Goal: Information Seeking & Learning: Learn about a topic

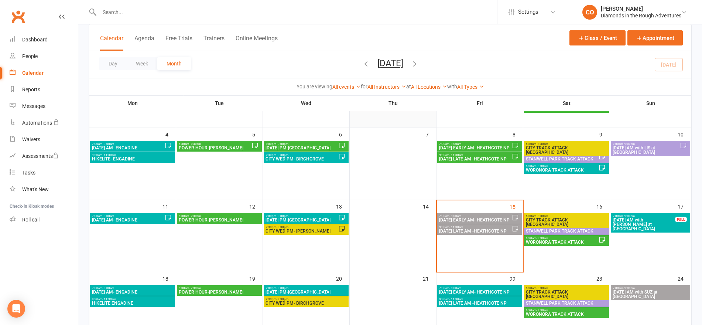
scroll to position [108, 0]
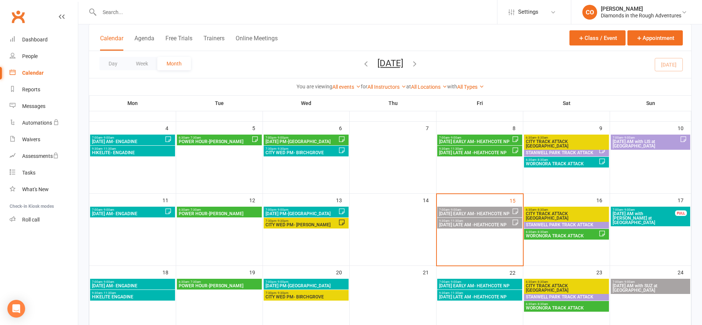
click at [559, 161] on span "WORONORA TRACK ATTACK" at bounding box center [562, 163] width 73 height 4
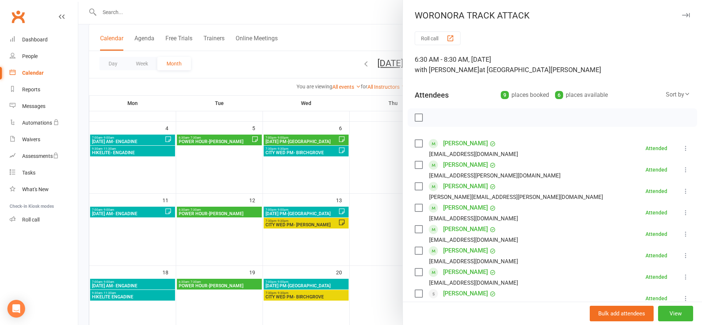
scroll to position [161, 0]
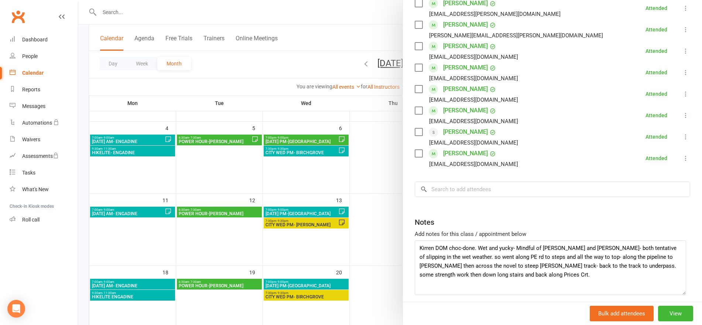
drag, startPoint x: 675, startPoint y: 262, endPoint x: 681, endPoint y: 293, distance: 31.0
click at [681, 293] on textarea "Kirren DOM choc-done. Wet and yucky- Mindful of [PERSON_NAME] and [PERSON_NAME]…" at bounding box center [551, 267] width 272 height 55
click at [337, 11] on div at bounding box center [390, 162] width 624 height 325
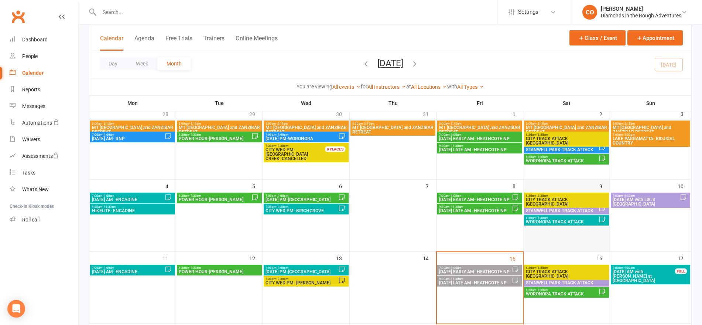
scroll to position [49, 0]
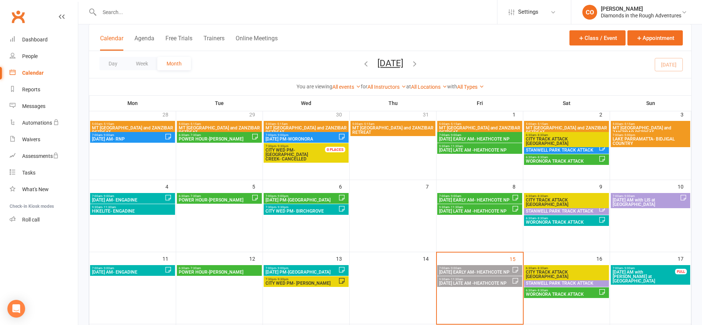
click at [556, 160] on span "WORONORA TRACK ATTACK" at bounding box center [562, 161] width 73 height 4
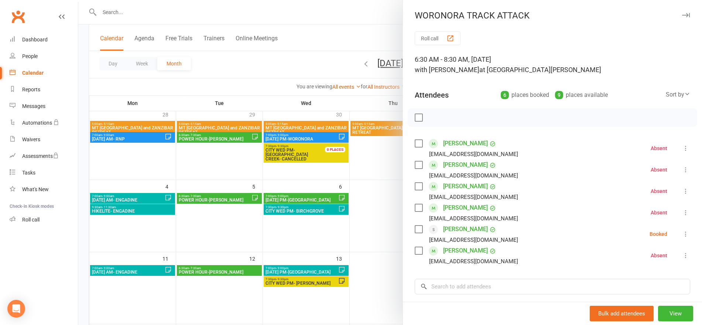
scroll to position [97, 0]
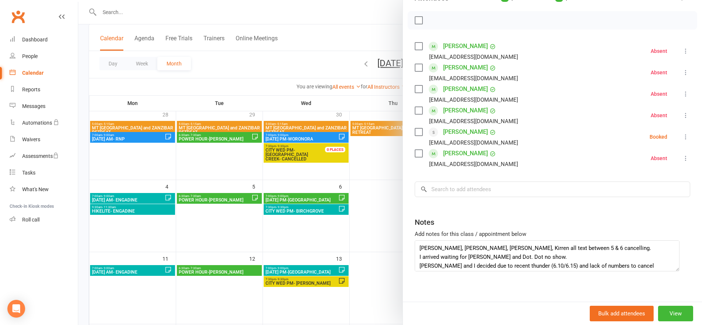
drag, startPoint x: 676, startPoint y: 263, endPoint x: 676, endPoint y: 272, distance: 8.9
click at [676, 271] on textarea "[PERSON_NAME], [PERSON_NAME], [PERSON_NAME], Kirren all text between 5 & 6 canc…" at bounding box center [547, 255] width 265 height 31
click at [346, 33] on div at bounding box center [390, 162] width 624 height 325
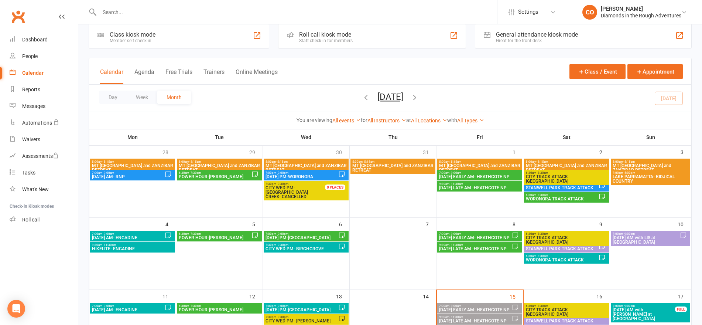
scroll to position [11, 0]
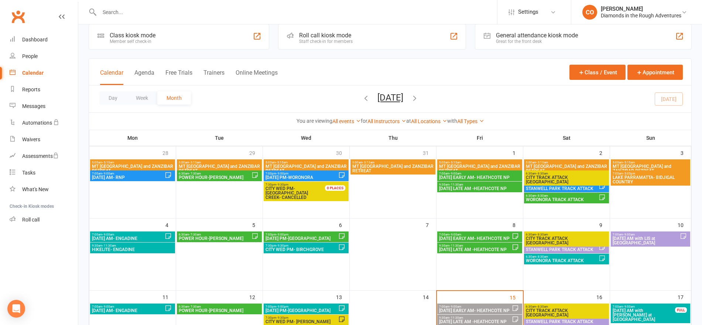
click at [362, 98] on icon "button" at bounding box center [366, 98] width 8 height 8
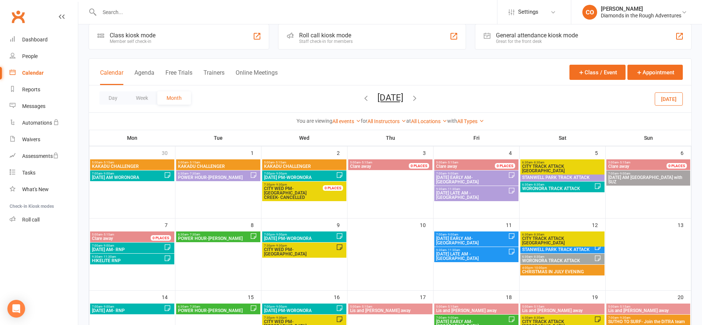
click at [537, 189] on span "WORONORA TRACK ATTACK" at bounding box center [558, 188] width 72 height 4
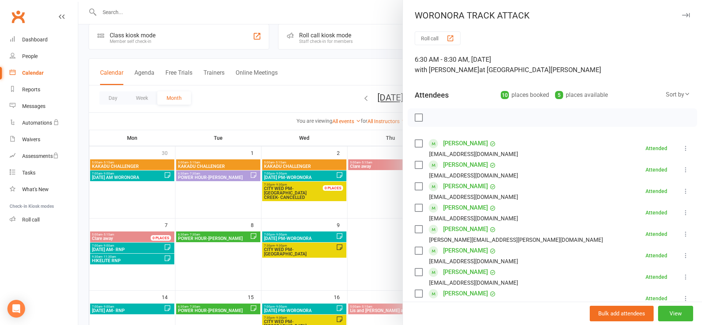
click at [370, 57] on div at bounding box center [390, 162] width 624 height 325
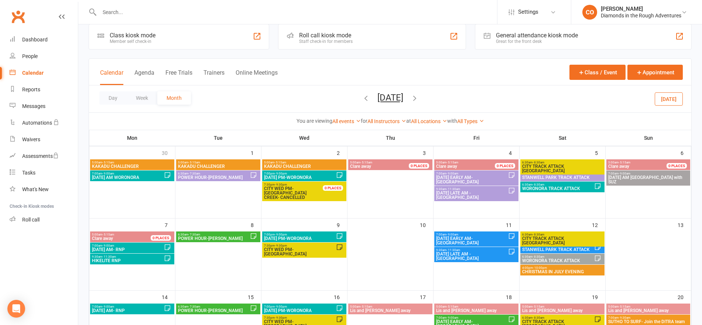
click at [544, 260] on span "WORONORA TRACK ATTACK" at bounding box center [558, 260] width 72 height 4
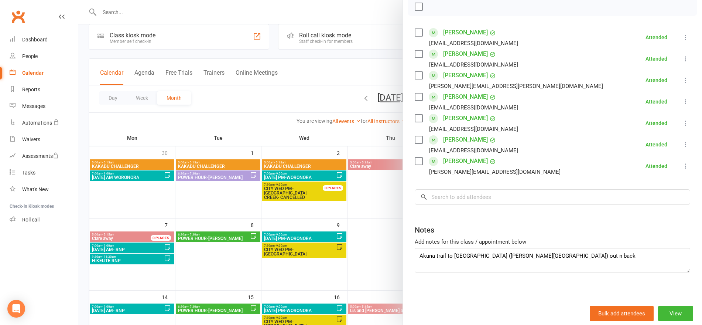
scroll to position [119, 0]
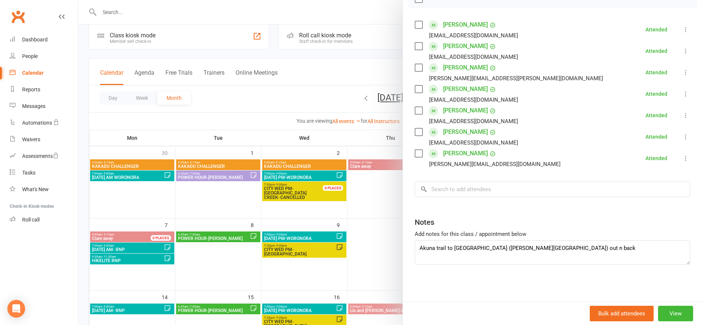
click at [374, 49] on div at bounding box center [390, 162] width 624 height 325
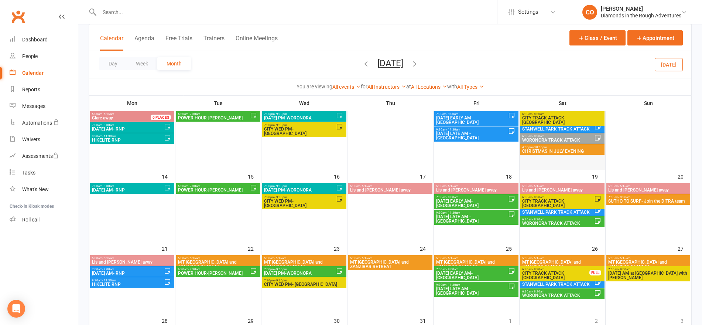
scroll to position [133, 0]
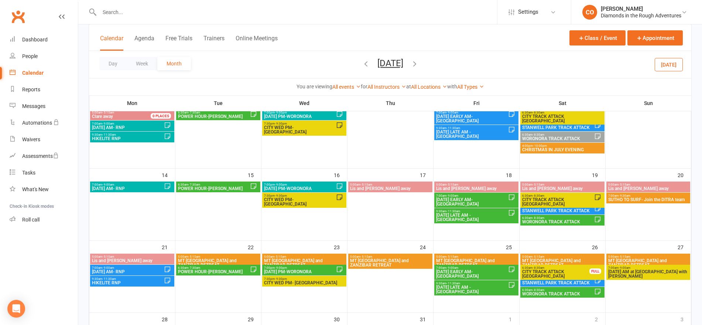
click at [563, 223] on span "WORONORA TRACK ATTACK" at bounding box center [558, 221] width 72 height 4
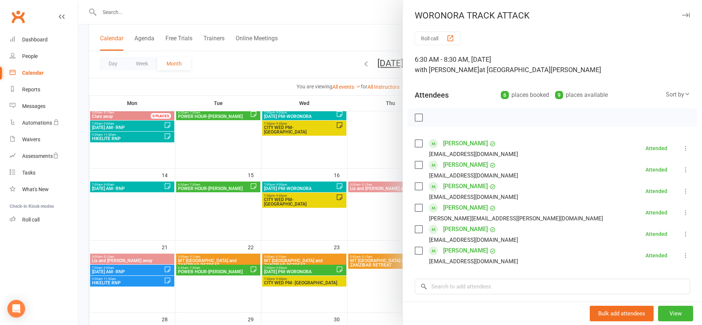
scroll to position [97, 0]
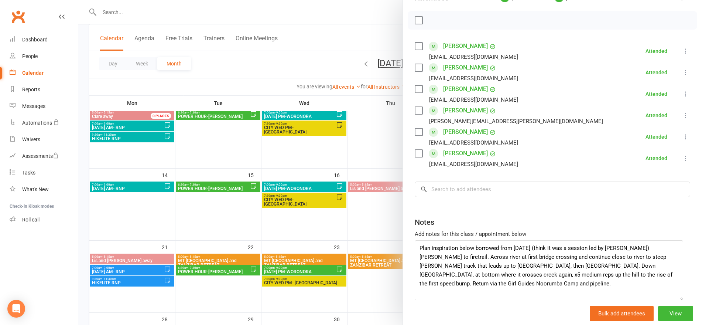
drag, startPoint x: 674, startPoint y: 263, endPoint x: 678, endPoint y: 299, distance: 35.7
click at [678, 299] on textarea "Plan inspiration below borrowed from [DATE] (think it was a session led by [PER…" at bounding box center [549, 270] width 269 height 60
click at [364, 34] on div at bounding box center [390, 162] width 624 height 325
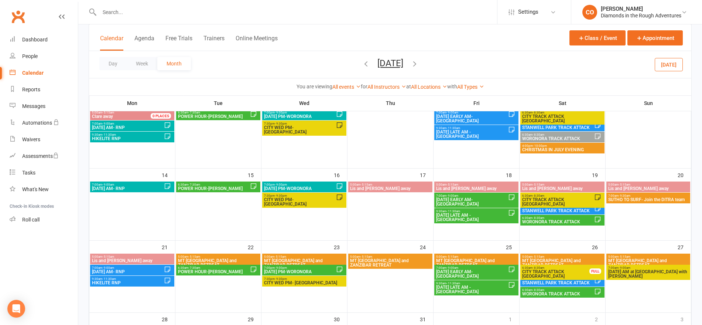
click at [362, 64] on icon "button" at bounding box center [366, 63] width 8 height 8
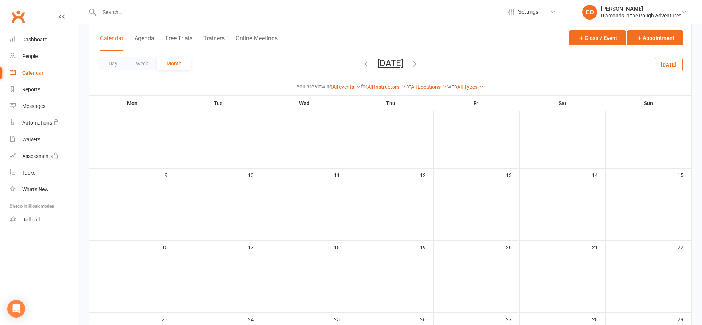
click at [358, 64] on ui-view "Settings Membership Plans Event Templates Appointment Types CO [PERSON_NAME] Di…" at bounding box center [351, 168] width 702 height 599
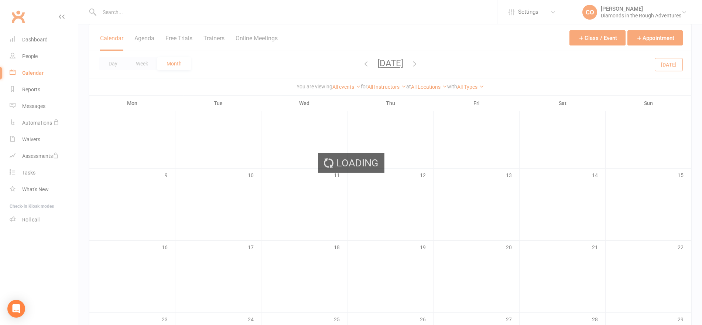
click at [358, 64] on div "Loading" at bounding box center [351, 162] width 702 height 325
click at [358, 64] on ui-view "Settings Membership Plans Event Templates Appointment Types CO [PERSON_NAME] Di…" at bounding box center [351, 168] width 702 height 599
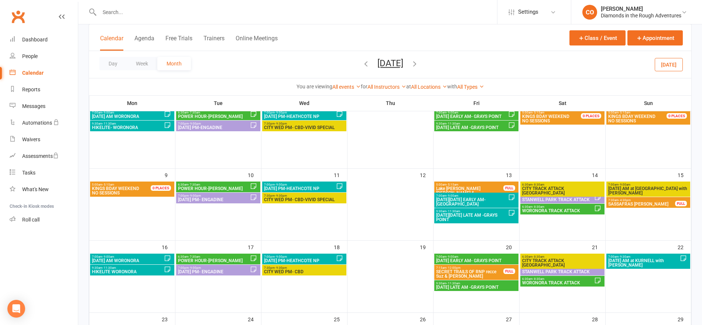
click at [362, 64] on icon "button" at bounding box center [366, 63] width 8 height 8
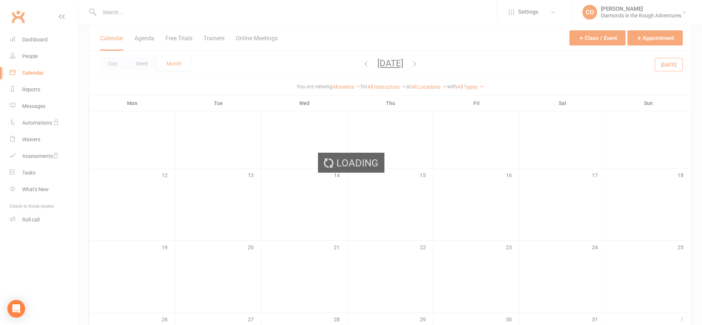
click at [358, 64] on ui-view "Settings Membership Plans Event Templates Appointment Types CO [PERSON_NAME] Di…" at bounding box center [351, 168] width 702 height 599
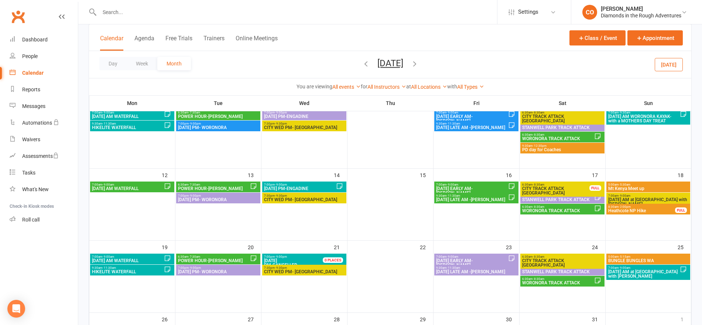
click at [362, 64] on icon "button" at bounding box center [366, 63] width 8 height 8
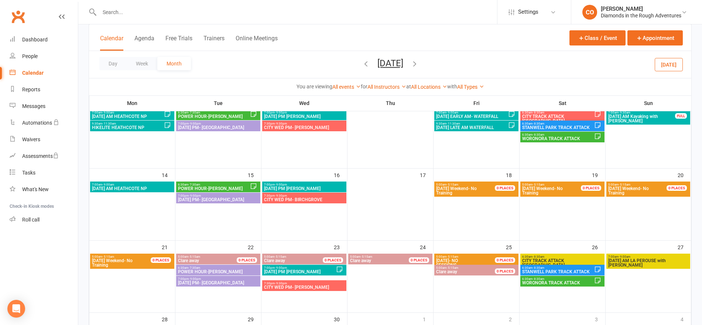
click at [362, 64] on icon "button" at bounding box center [366, 63] width 8 height 8
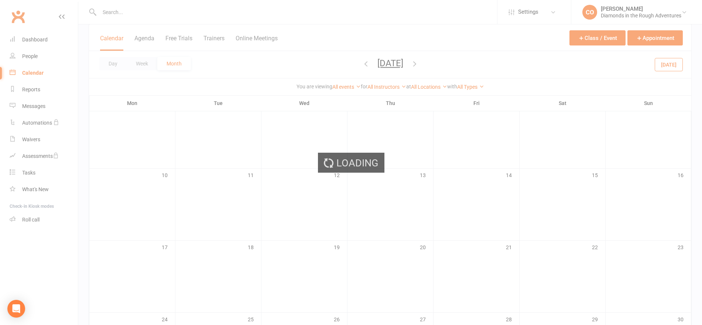
click at [358, 64] on ui-view "Settings Membership Plans Event Templates Appointment Types CO [PERSON_NAME] Di…" at bounding box center [351, 168] width 702 height 599
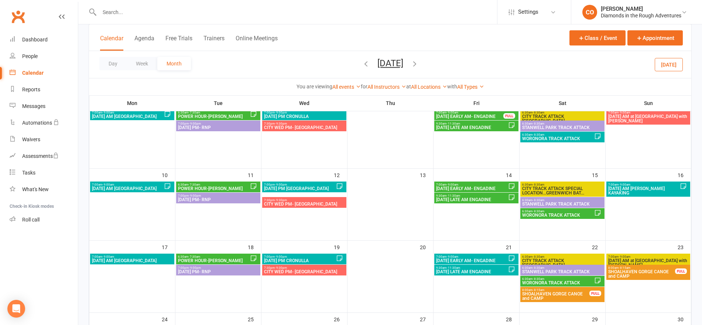
click at [362, 64] on icon "button" at bounding box center [366, 63] width 8 height 8
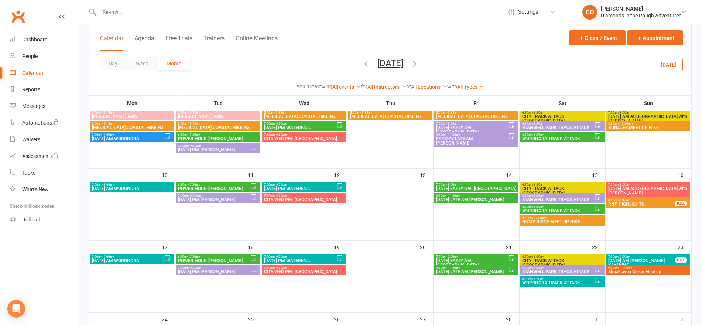
click at [362, 65] on icon "button" at bounding box center [366, 63] width 8 height 8
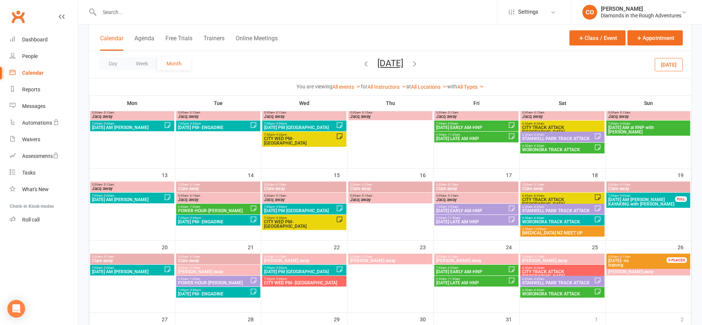
click at [362, 65] on icon "button" at bounding box center [366, 63] width 8 height 8
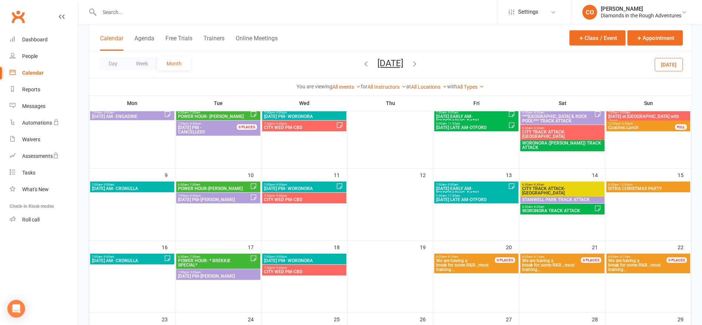
click at [362, 64] on icon "button" at bounding box center [366, 63] width 8 height 8
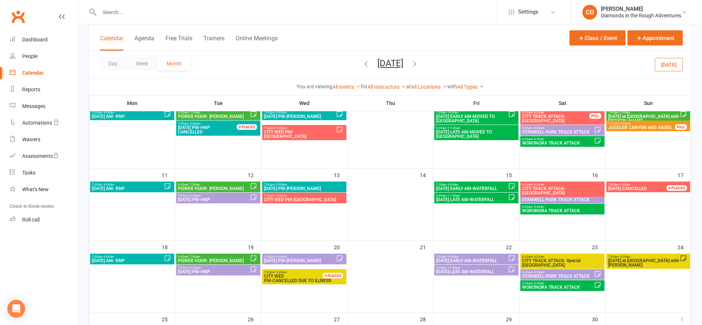
click at [362, 64] on icon "button" at bounding box center [366, 63] width 8 height 8
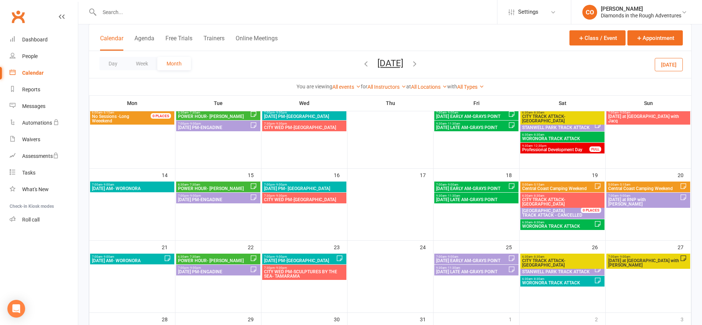
click at [362, 64] on icon "button" at bounding box center [366, 63] width 8 height 8
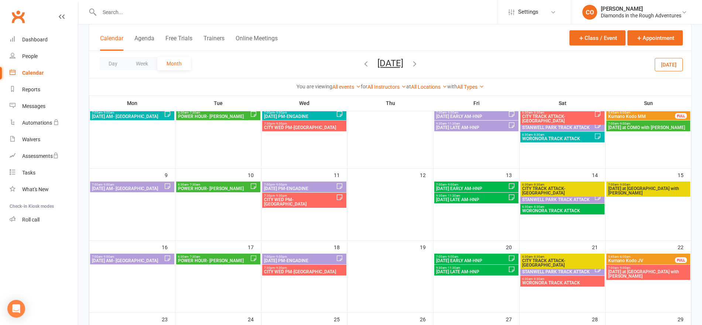
click at [362, 64] on icon "button" at bounding box center [366, 63] width 8 height 8
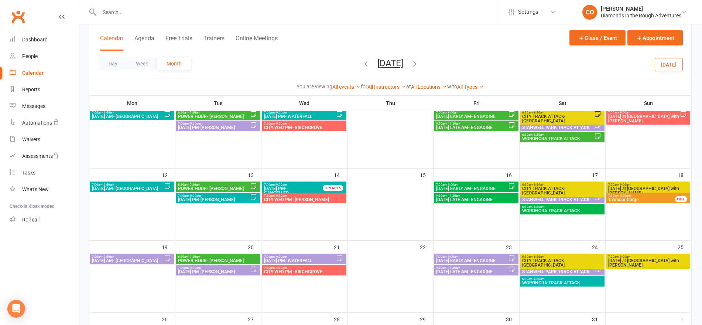
click at [362, 64] on icon "button" at bounding box center [366, 63] width 8 height 8
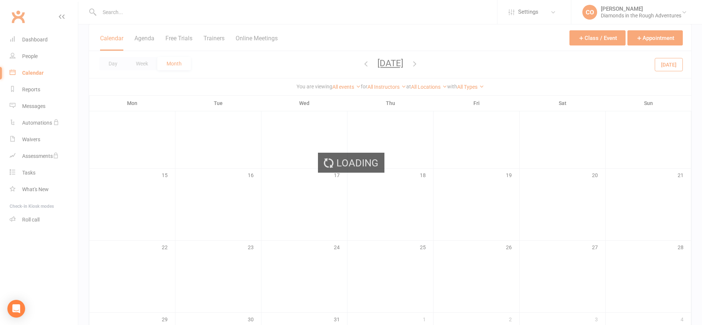
click at [359, 65] on div "Loading" at bounding box center [351, 162] width 702 height 325
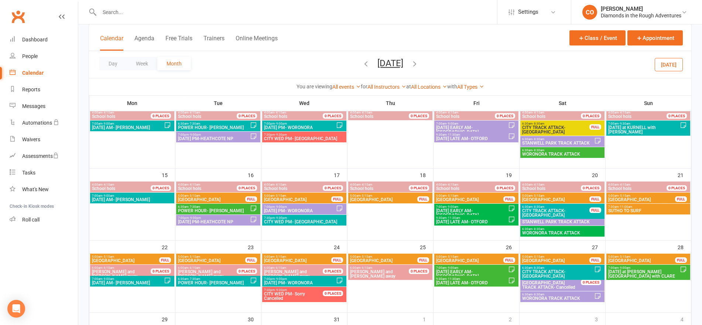
click at [362, 65] on icon "button" at bounding box center [366, 63] width 8 height 8
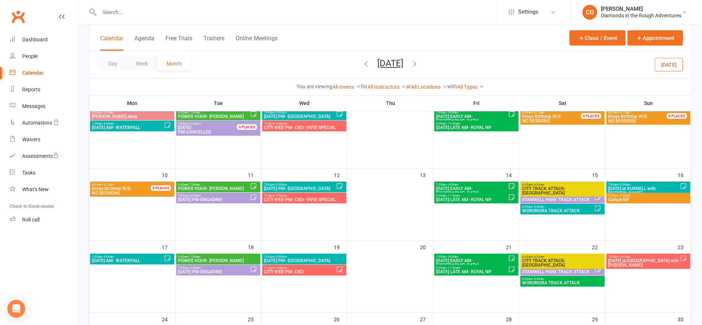
click at [362, 65] on icon "button" at bounding box center [366, 63] width 8 height 8
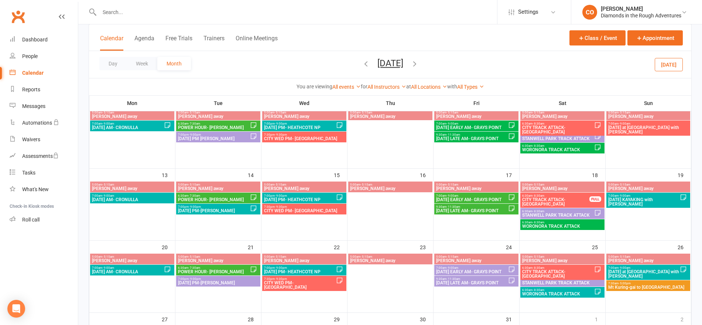
click at [362, 65] on icon "button" at bounding box center [366, 63] width 8 height 8
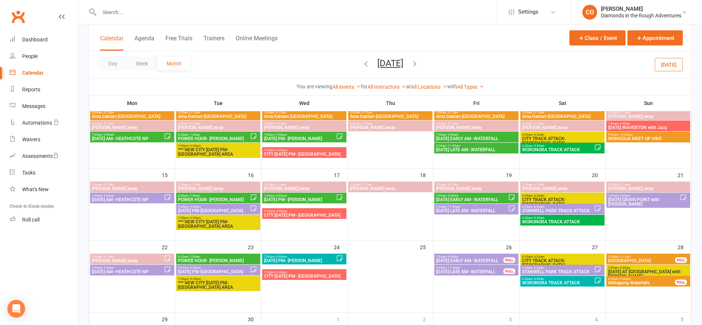
click at [362, 65] on icon "button" at bounding box center [366, 63] width 8 height 8
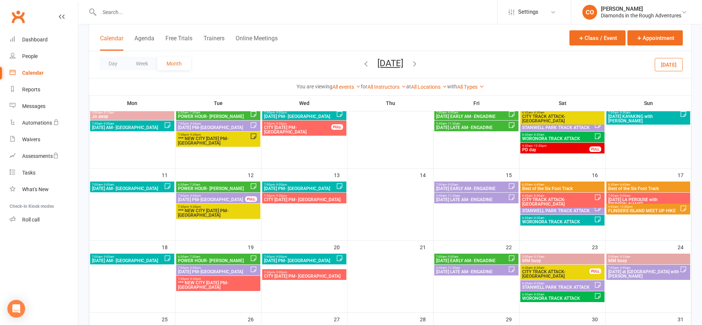
click at [370, 65] on span "[DATE] [DATE] Sun Mon Tue Wed Thu Fri Sat 27 28 29 30 31 01 02 03 04 05 06 07 0…" at bounding box center [390, 64] width 41 height 13
click at [362, 64] on icon "button" at bounding box center [366, 63] width 8 height 8
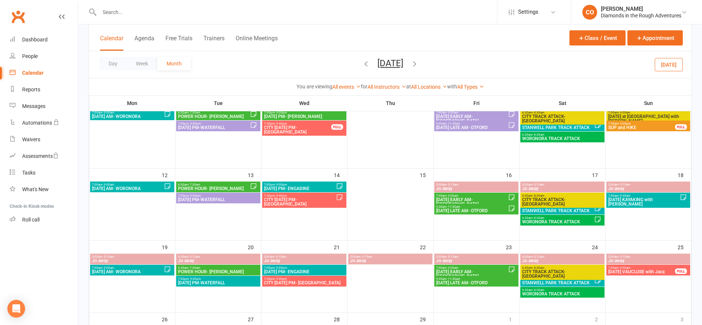
click at [362, 64] on icon "button" at bounding box center [366, 63] width 8 height 8
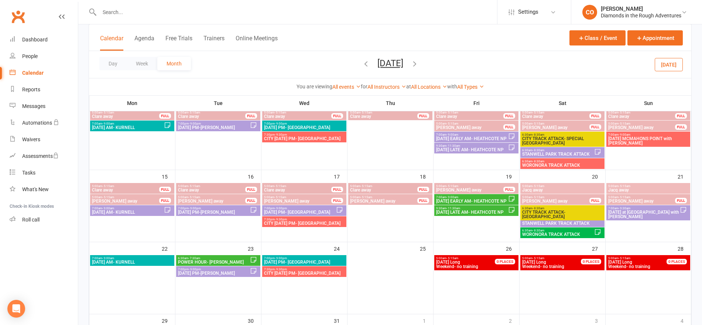
click at [362, 64] on icon "button" at bounding box center [366, 63] width 8 height 8
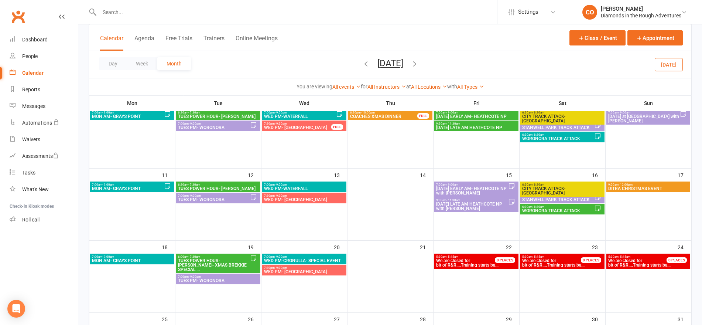
click at [362, 63] on icon "button" at bounding box center [366, 63] width 8 height 8
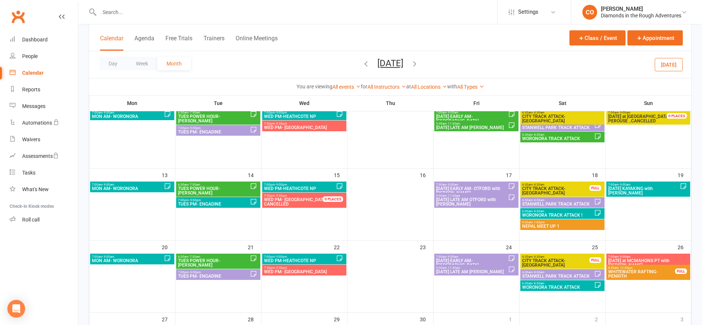
click at [362, 64] on icon "button" at bounding box center [366, 63] width 8 height 8
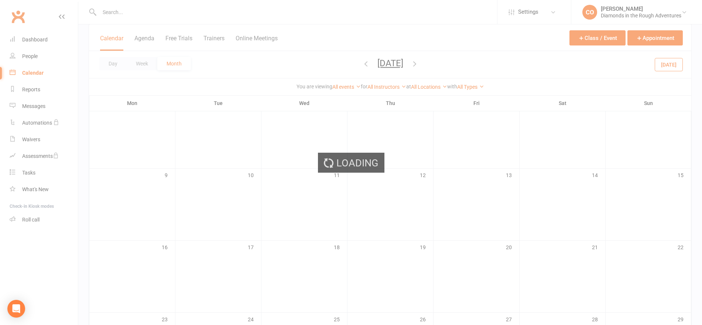
click at [352, 65] on div "Loading" at bounding box center [351, 162] width 702 height 325
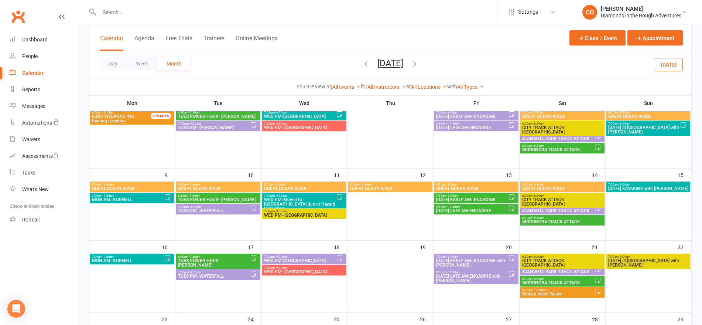
click at [362, 65] on icon "button" at bounding box center [366, 63] width 8 height 8
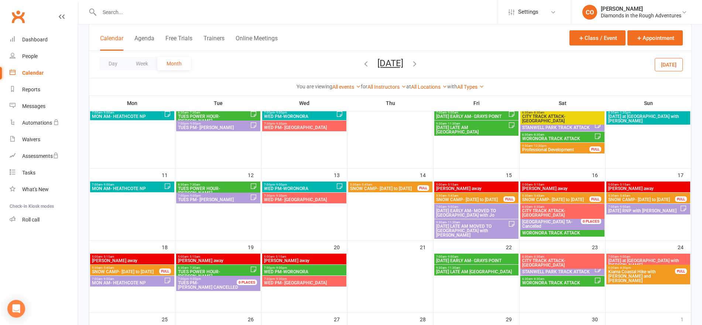
click at [362, 64] on icon "button" at bounding box center [366, 63] width 8 height 8
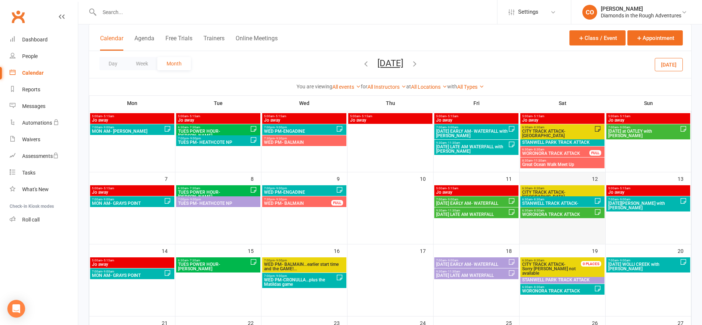
scroll to position [50, 0]
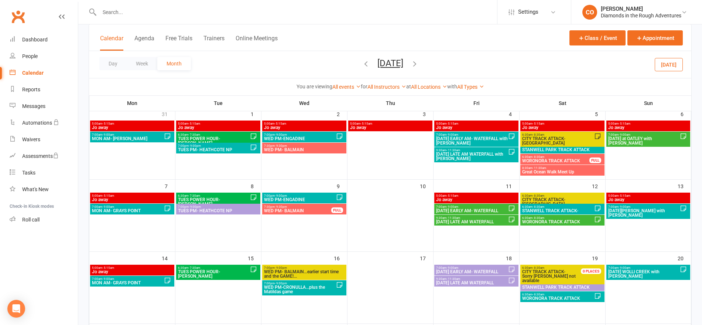
click at [556, 219] on span "WORONORA TRACK ATTACK" at bounding box center [558, 221] width 72 height 4
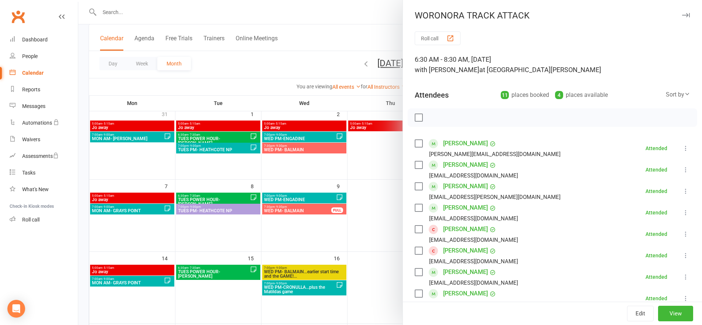
scroll to position [204, 0]
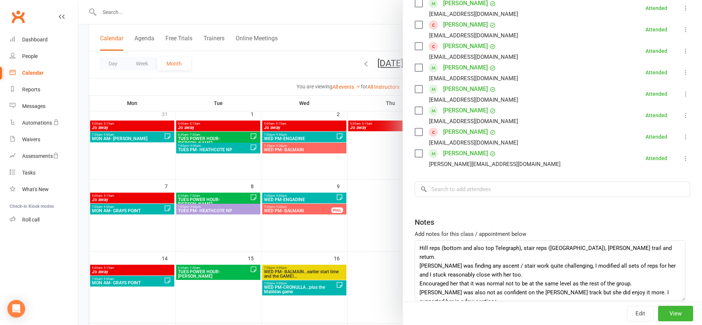
drag, startPoint x: 673, startPoint y: 261, endPoint x: 679, endPoint y: 298, distance: 37.0
click at [679, 298] on textarea "Hill reps (bottom and also top Telegraph), stair reps ([GEOGRAPHIC_DATA]), [PER…" at bounding box center [550, 270] width 271 height 61
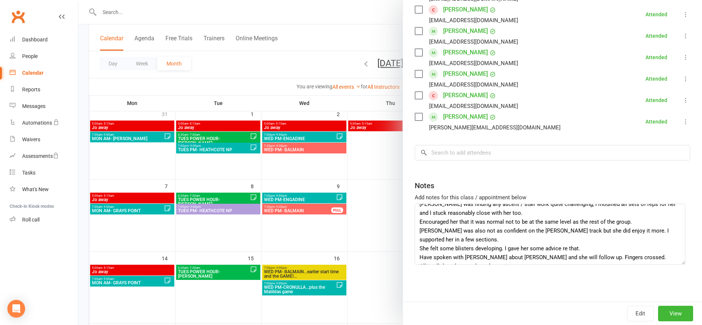
scroll to position [0, 0]
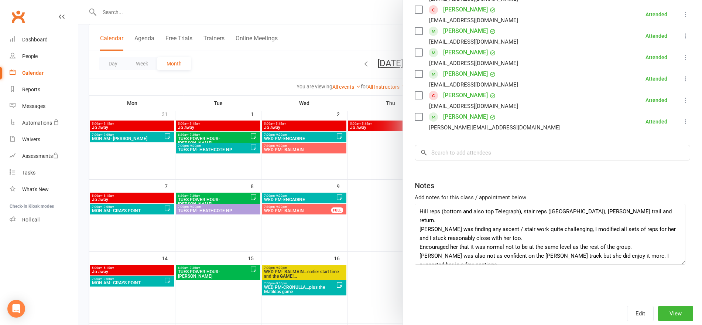
click at [342, 23] on div at bounding box center [390, 162] width 624 height 325
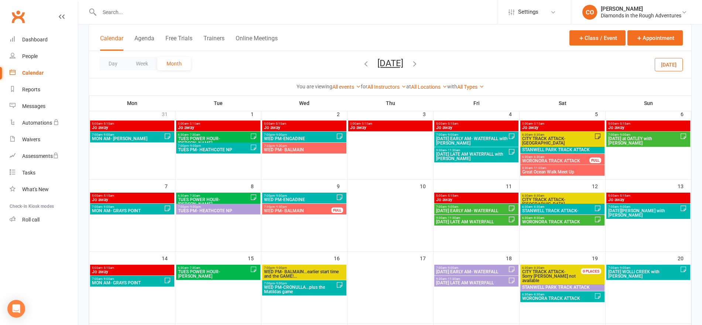
click at [575, 154] on div "6:30am - 8:30am WORONORA TRACK ATTACK FULL" at bounding box center [563, 159] width 84 height 11
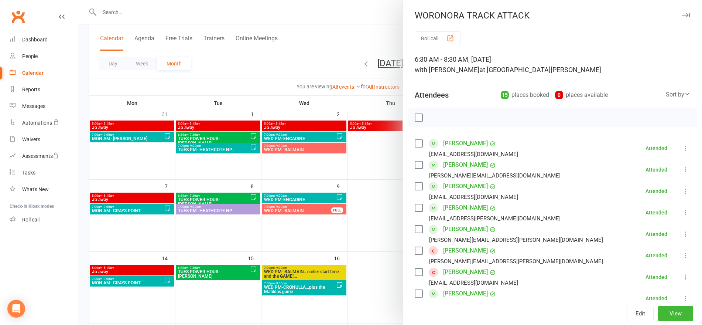
click at [385, 26] on div at bounding box center [390, 162] width 624 height 325
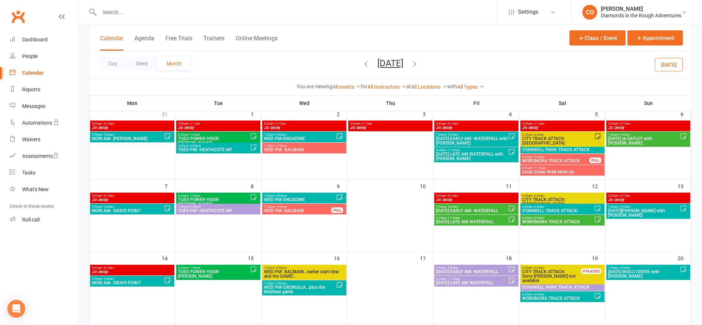
click at [541, 164] on div "6:30am - 8:30am WORONORA TRACK ATTACK FULL" at bounding box center [563, 159] width 84 height 11
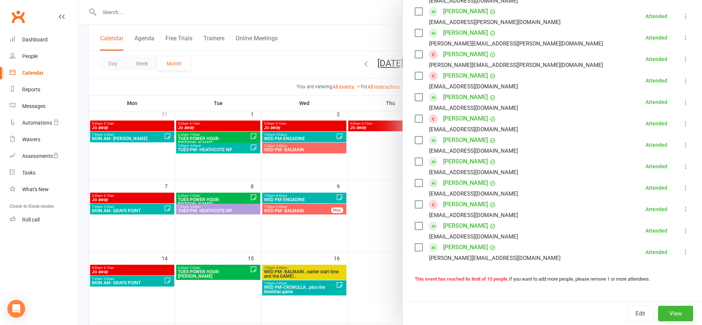
scroll to position [282, 0]
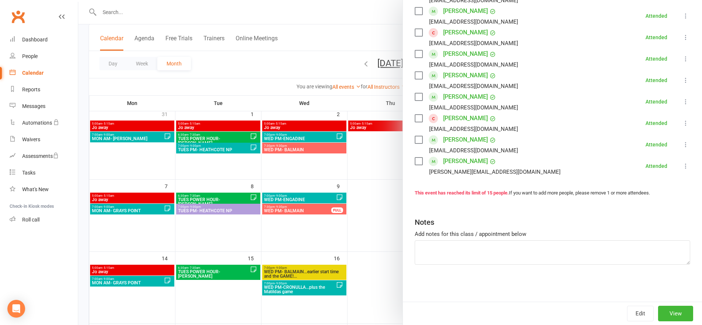
click at [374, 30] on div at bounding box center [390, 162] width 624 height 325
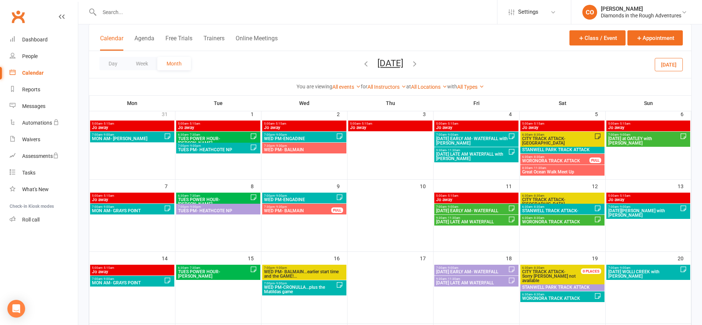
click at [552, 298] on span "WORONORA TRACK ATTACK" at bounding box center [558, 298] width 72 height 4
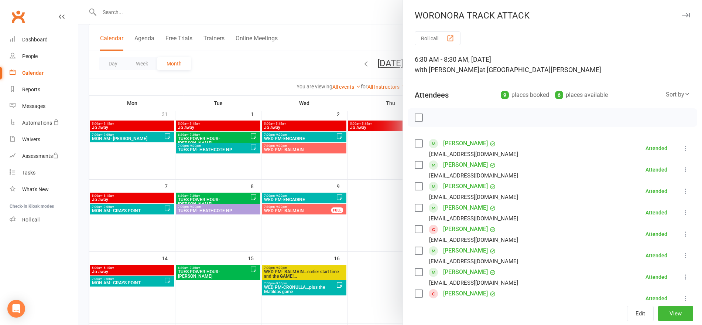
scroll to position [161, 0]
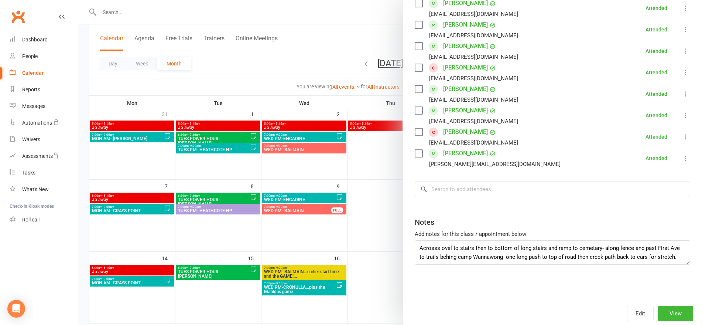
click at [674, 263] on textarea "Acrosss oval to stairs then to bottom of long stairs and ramp to cemetary- alon…" at bounding box center [553, 252] width 276 height 24
drag, startPoint x: 673, startPoint y: 263, endPoint x: 675, endPoint y: 279, distance: 16.0
drag, startPoint x: 675, startPoint y: 279, endPoint x: 513, endPoint y: 207, distance: 177.8
click at [513, 207] on div "Roll call 6:30 AM - 8:30 AM, [DATE] with [PERSON_NAME] at [PERSON_NAME] Woronor…" at bounding box center [552, 93] width 299 height 447
click at [354, 29] on div at bounding box center [390, 162] width 624 height 325
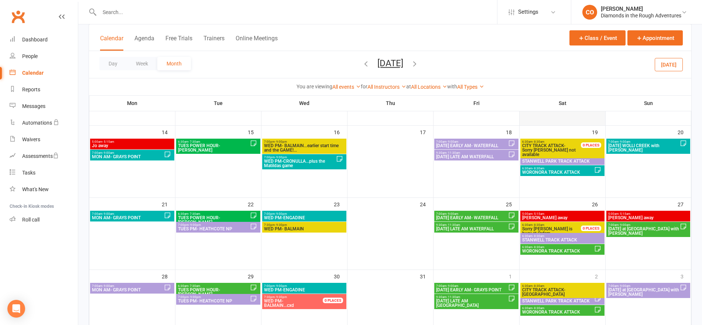
scroll to position [178, 0]
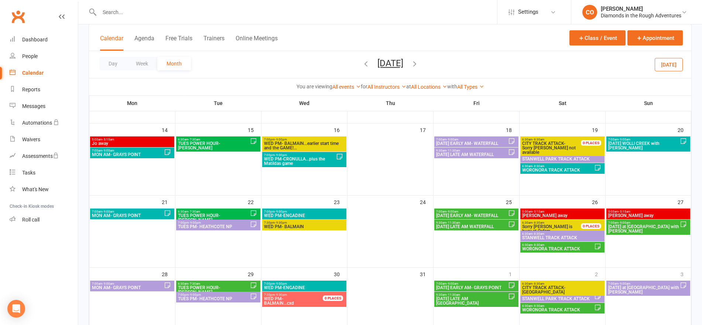
click at [562, 247] on span "WORONORA TRACK ATTACK" at bounding box center [558, 248] width 72 height 4
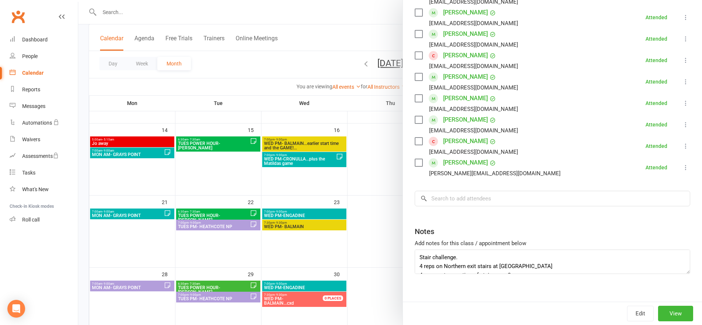
scroll to position [183, 0]
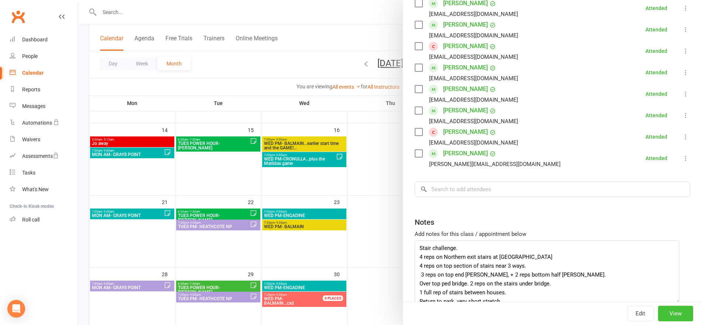
drag, startPoint x: 674, startPoint y: 263, endPoint x: 675, endPoint y: 306, distance: 42.9
drag, startPoint x: 675, startPoint y: 306, endPoint x: 482, endPoint y: 206, distance: 217.3
click at [482, 206] on div "Roll call 6:30 AM - 8:30 AM, [DATE] with [PERSON_NAME] at [PERSON_NAME] Woronor…" at bounding box center [552, 97] width 299 height 496
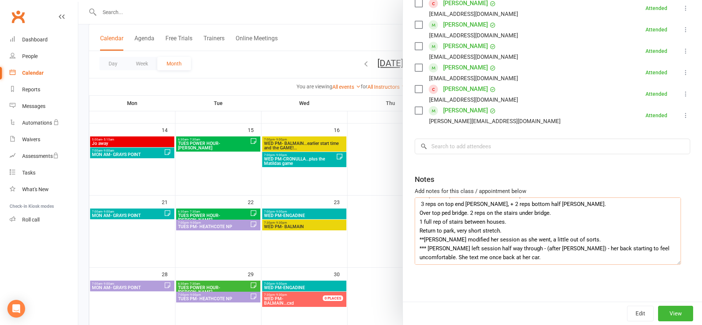
scroll to position [0, 0]
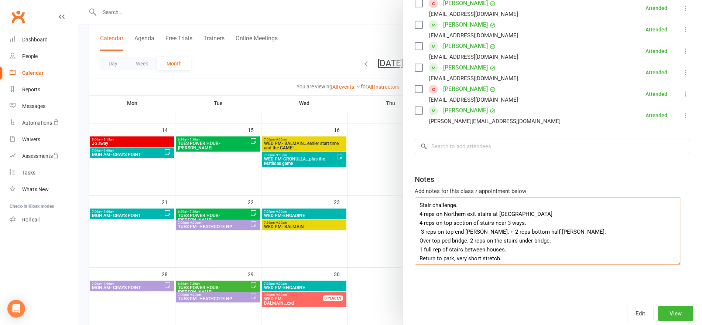
drag, startPoint x: 507, startPoint y: 229, endPoint x: 407, endPoint y: 184, distance: 109.5
click at [407, 184] on div "Roll call 6:30 AM - 8:30 AM, [DATE] with [PERSON_NAME] at [PERSON_NAME] Woronor…" at bounding box center [552, 54] width 299 height 496
click at [347, 24] on div at bounding box center [390, 162] width 624 height 325
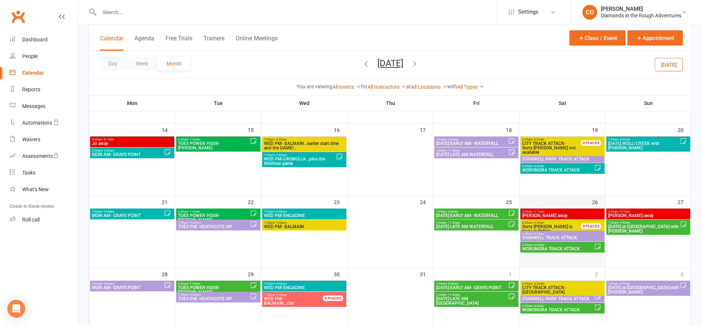
scroll to position [287, 0]
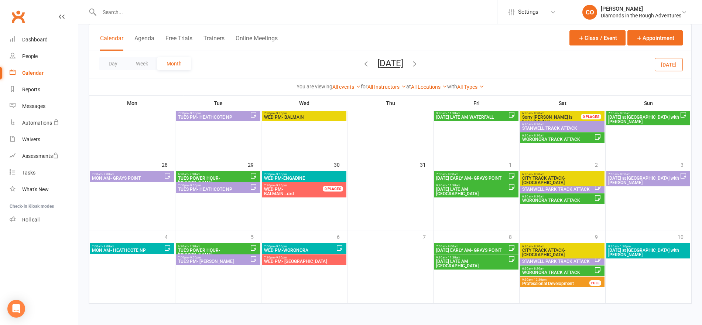
click at [572, 270] on span "WORONORA TRACK ATTACK" at bounding box center [558, 272] width 72 height 4
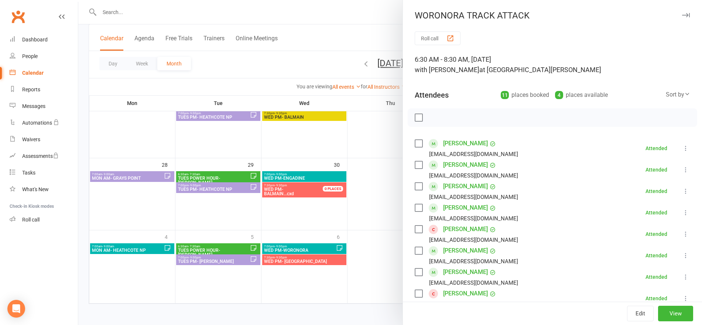
scroll to position [204, 0]
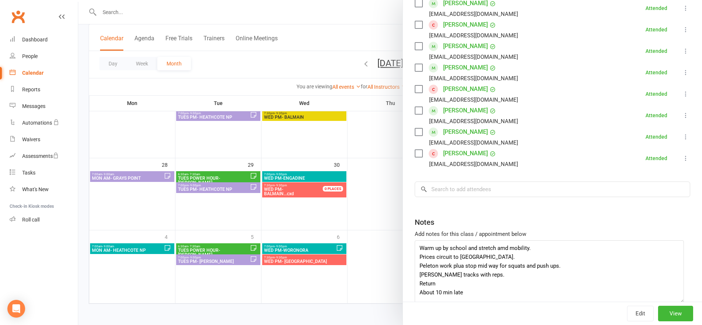
drag, startPoint x: 674, startPoint y: 263, endPoint x: 679, endPoint y: 301, distance: 38.7
drag, startPoint x: 679, startPoint y: 301, endPoint x: 468, endPoint y: 263, distance: 214.0
click at [468, 263] on textarea "Warm up by school and stretch amd mobility. Prices circuit to [GEOGRAPHIC_DATA]…" at bounding box center [549, 271] width 269 height 63
click at [359, 8] on div at bounding box center [390, 162] width 624 height 325
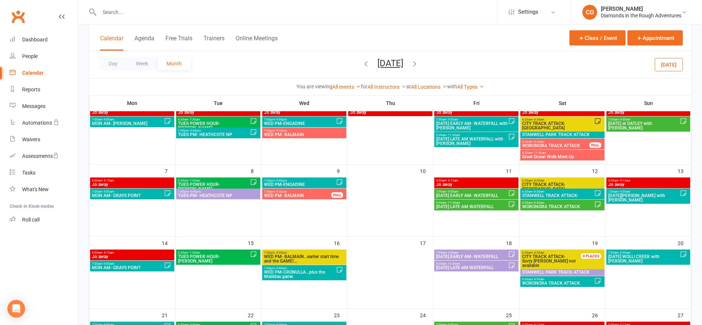
scroll to position [65, 0]
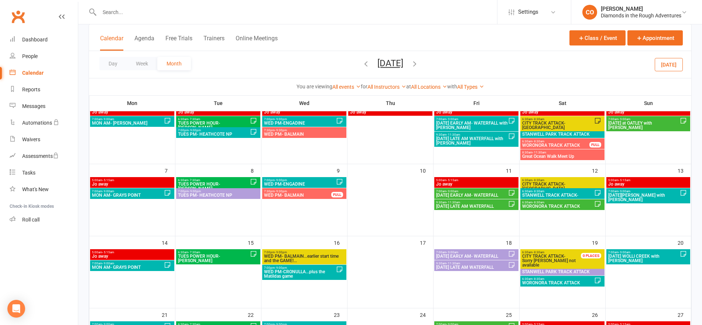
click at [362, 67] on icon "button" at bounding box center [366, 63] width 8 height 8
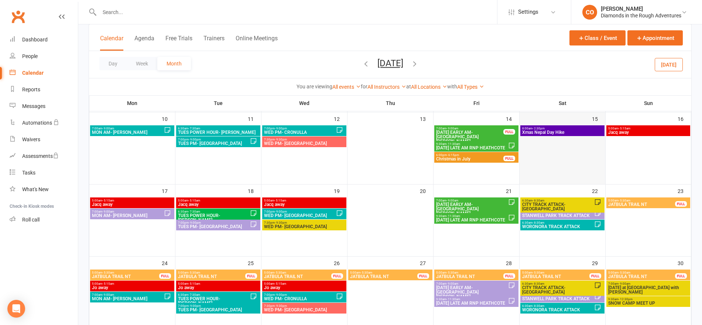
scroll to position [199, 0]
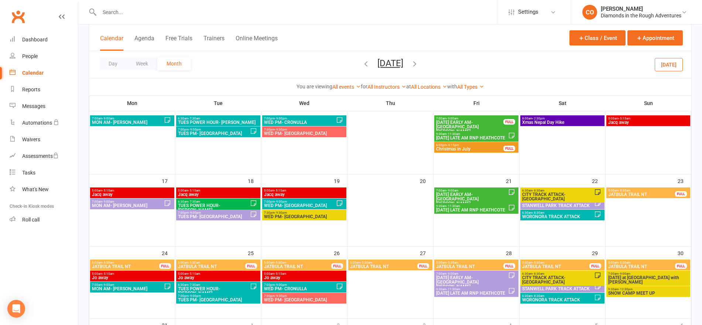
click at [575, 216] on span "WORONORA TRACK ATTACK" at bounding box center [558, 216] width 72 height 4
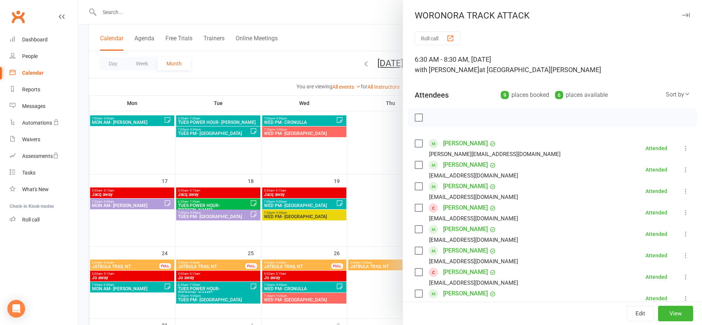
click at [364, 51] on div at bounding box center [390, 162] width 624 height 325
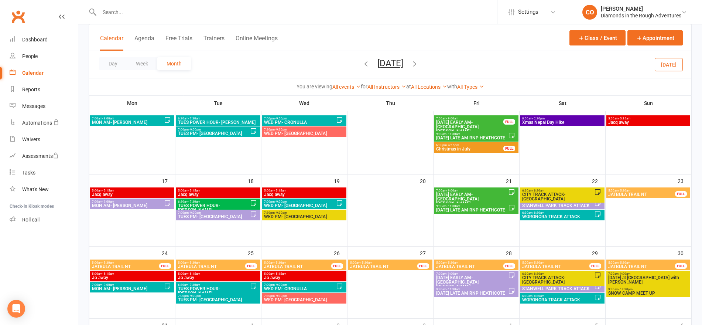
click at [557, 299] on span "WORONORA TRACK ATTACK" at bounding box center [558, 299] width 72 height 4
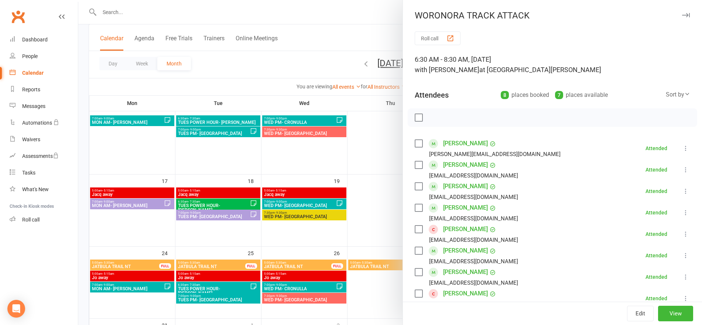
scroll to position [140, 0]
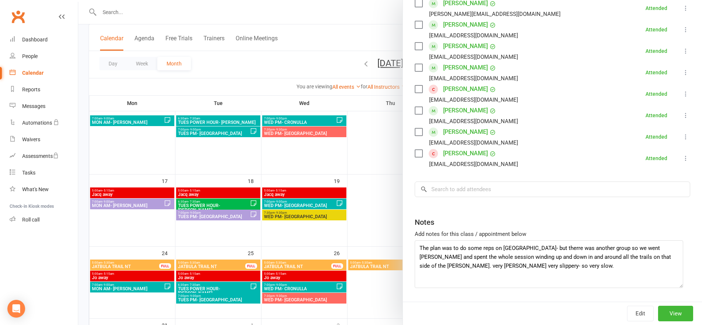
drag, startPoint x: 672, startPoint y: 263, endPoint x: 676, endPoint y: 286, distance: 23.2
drag, startPoint x: 676, startPoint y: 286, endPoint x: 494, endPoint y: 266, distance: 183.2
click at [494, 266] on textarea "The plan was to do some reps on [GEOGRAPHIC_DATA]- but therre was another group…" at bounding box center [549, 263] width 269 height 47
click at [352, 24] on div at bounding box center [390, 162] width 624 height 325
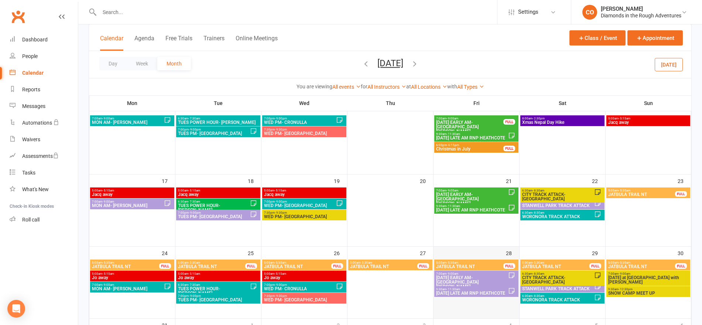
scroll to position [287, 0]
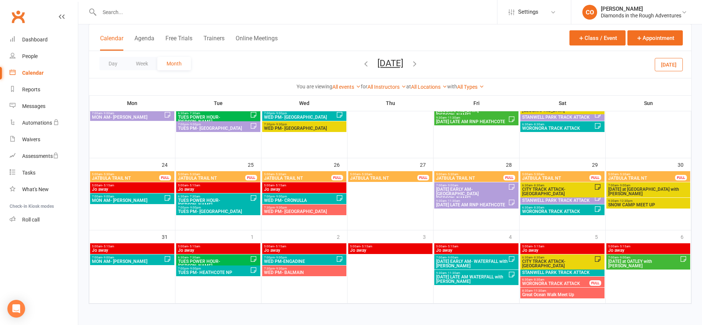
click at [567, 284] on span "WORONORA TRACK ATTACK" at bounding box center [556, 283] width 68 height 4
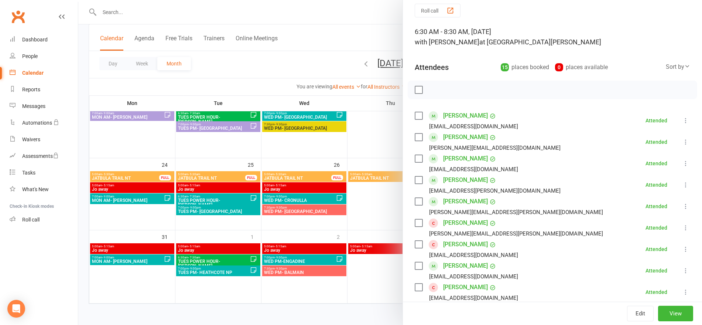
scroll to position [0, 0]
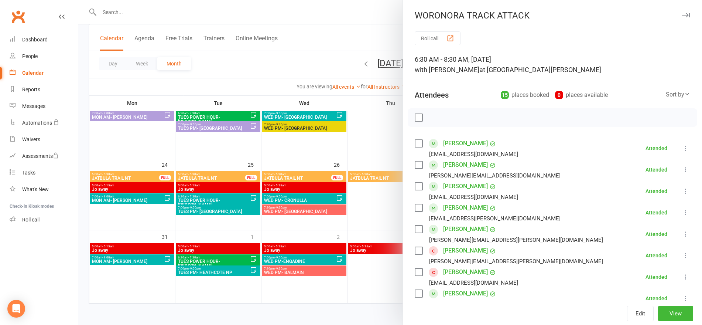
click at [368, 29] on div at bounding box center [390, 162] width 624 height 325
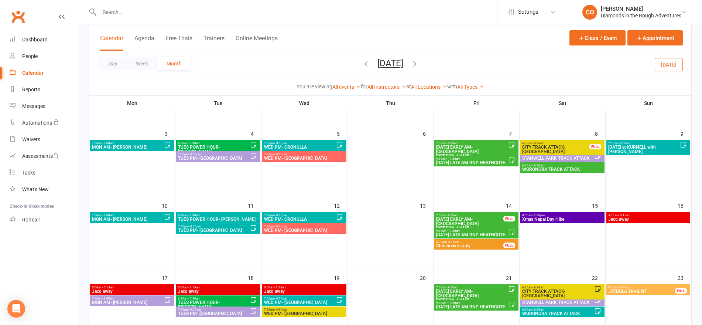
scroll to position [101, 0]
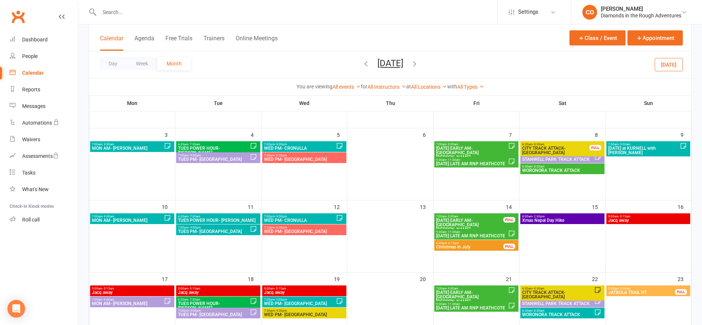
click at [545, 171] on span "WORONORA TRACK ATTACK" at bounding box center [562, 170] width 81 height 4
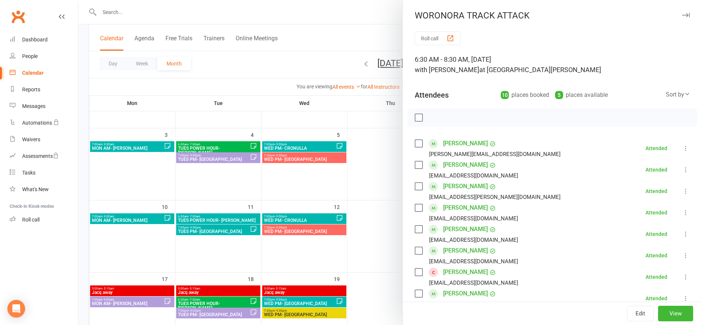
scroll to position [183, 0]
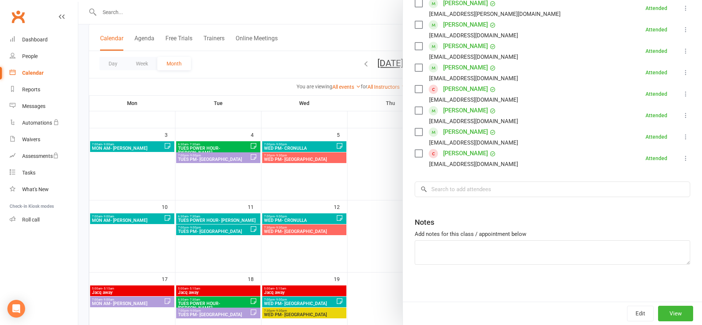
click at [368, 18] on div at bounding box center [390, 162] width 624 height 325
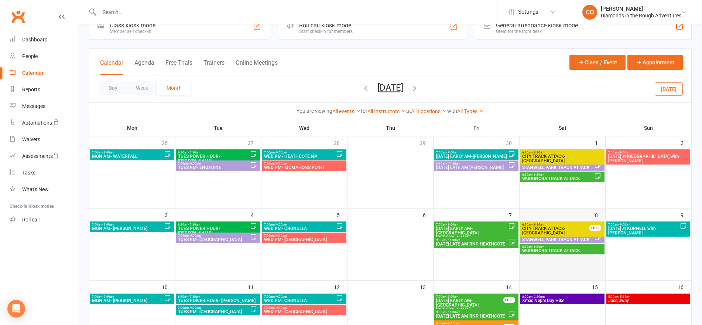
scroll to position [20, 0]
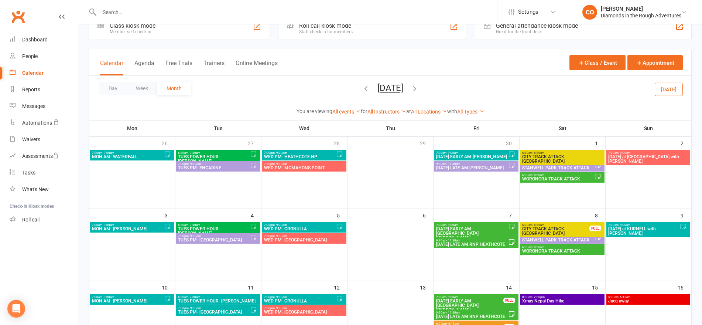
click at [549, 180] on span "WORONORA TRACK ATTACK" at bounding box center [558, 179] width 72 height 4
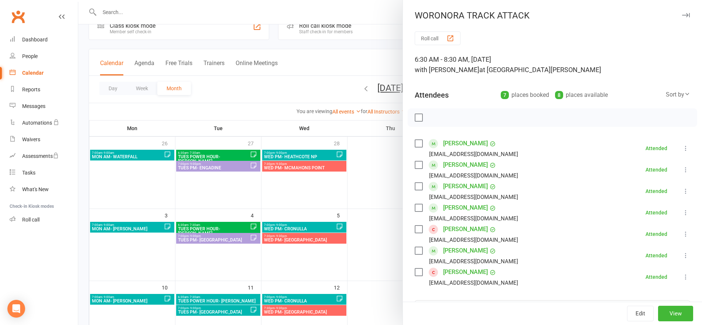
scroll to position [119, 0]
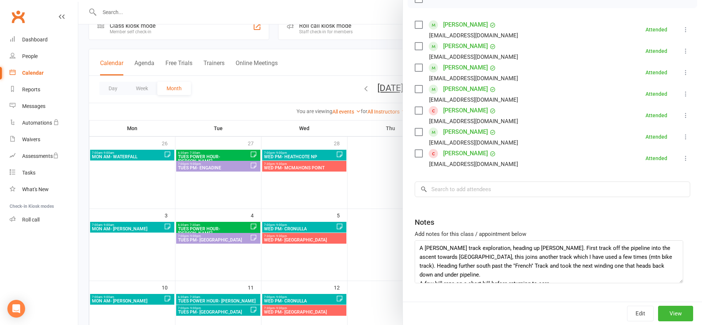
drag, startPoint x: 674, startPoint y: 263, endPoint x: 678, endPoint y: 283, distance: 20.7
click at [678, 283] on textarea "A [PERSON_NAME] track exploration, heading up [PERSON_NAME]. First track off th…" at bounding box center [549, 261] width 269 height 43
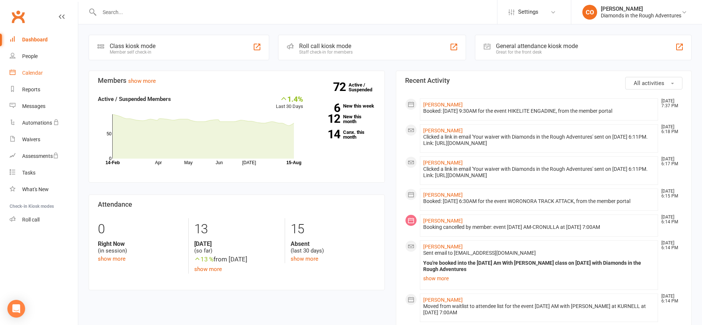
click at [44, 72] on link "Calendar" at bounding box center [44, 73] width 68 height 17
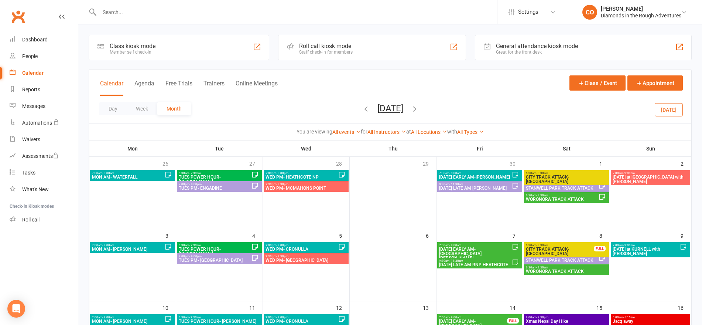
click at [671, 107] on button "[DATE]" at bounding box center [669, 109] width 28 height 13
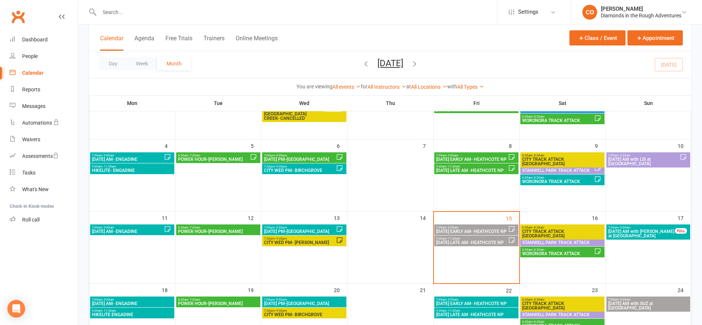
scroll to position [93, 0]
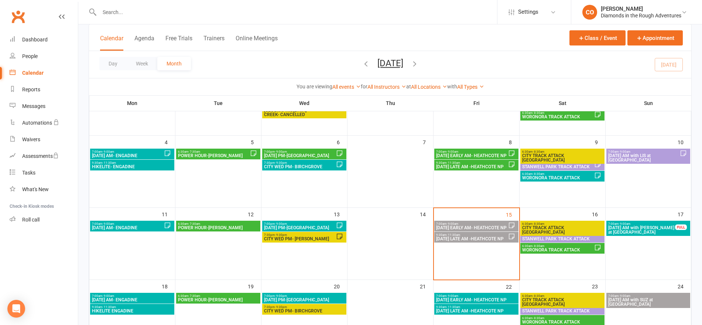
click at [552, 246] on span "6:30am - 8:30am" at bounding box center [558, 245] width 72 height 3
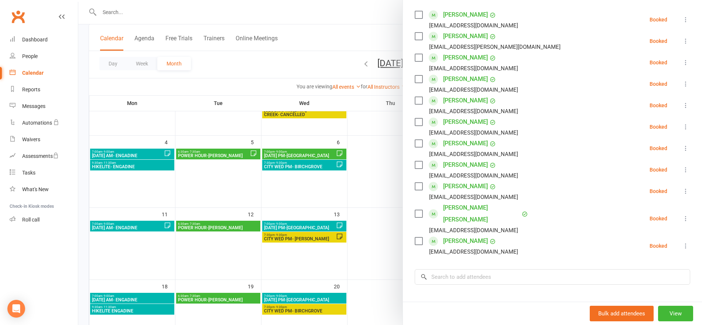
scroll to position [204, 0]
